Goal: Task Accomplishment & Management: Use online tool/utility

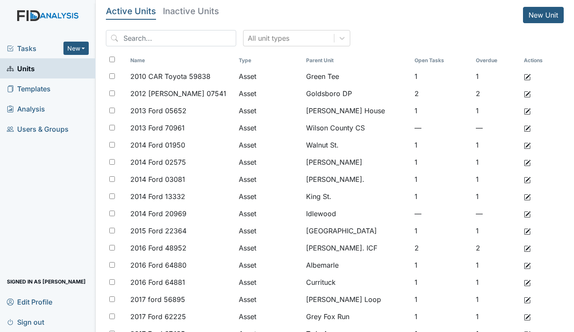
click at [23, 43] on span "Tasks" at bounding box center [35, 48] width 57 height 10
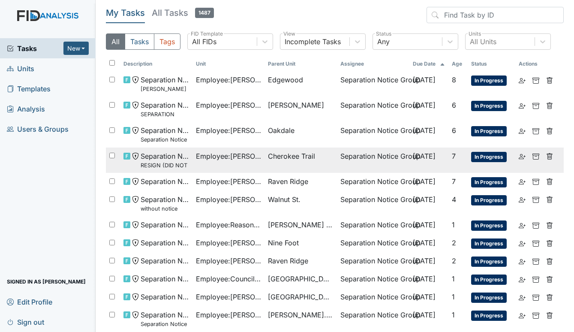
click at [148, 159] on span "Separation Notice RESIGN (DID NOT FINISH NOTICE)" at bounding box center [165, 160] width 48 height 18
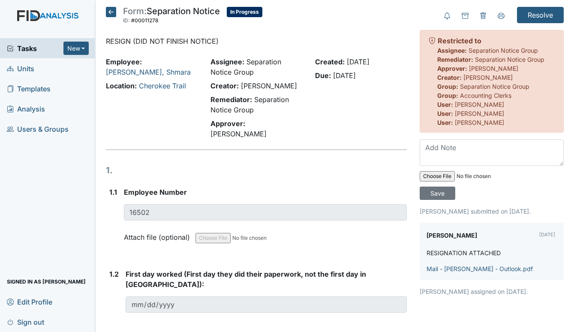
click at [21, 64] on span "Units" at bounding box center [20, 68] width 27 height 13
